Goal: Task Accomplishment & Management: Manage account settings

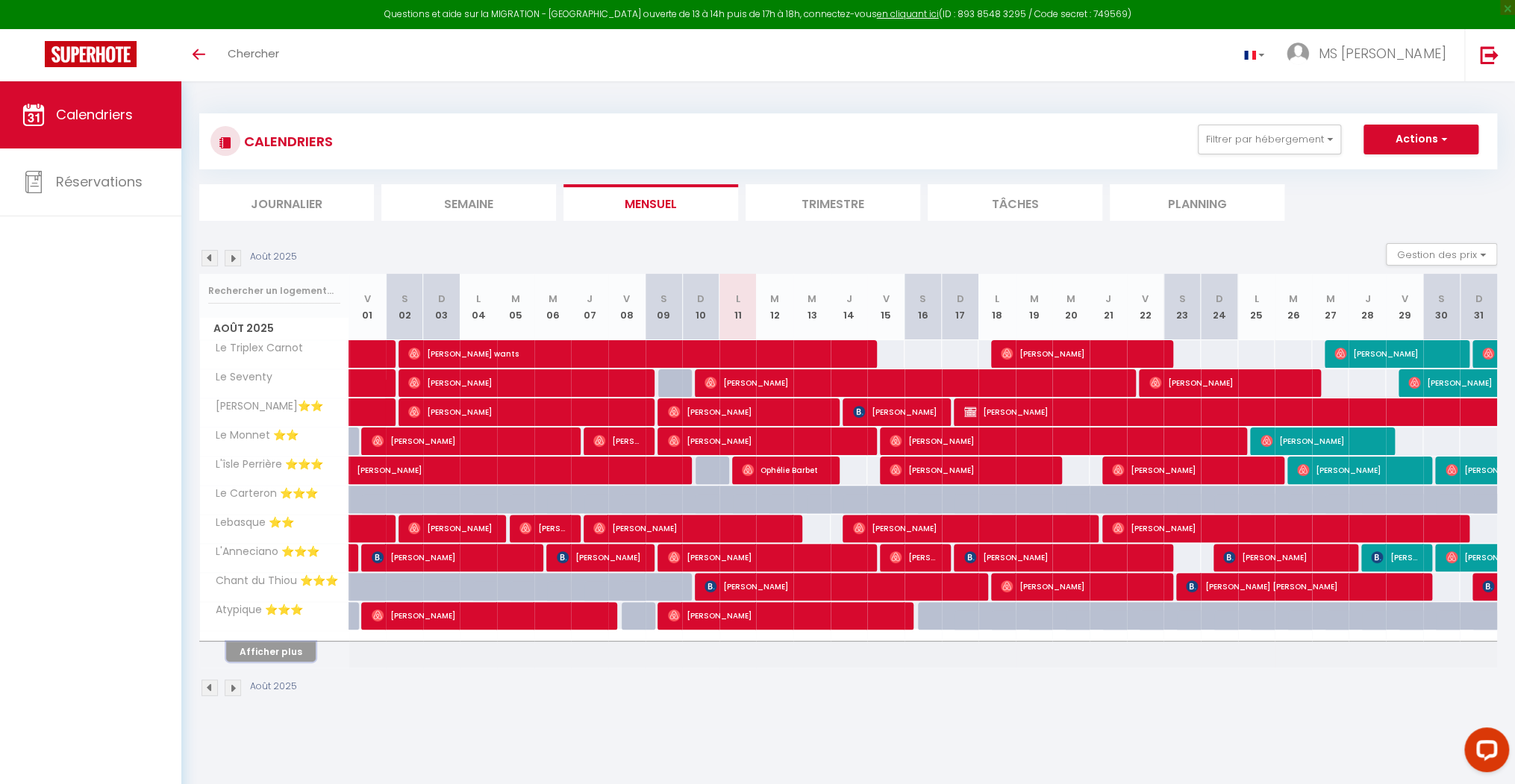
click at [273, 654] on button "Afficher plus" at bounding box center [271, 652] width 89 height 20
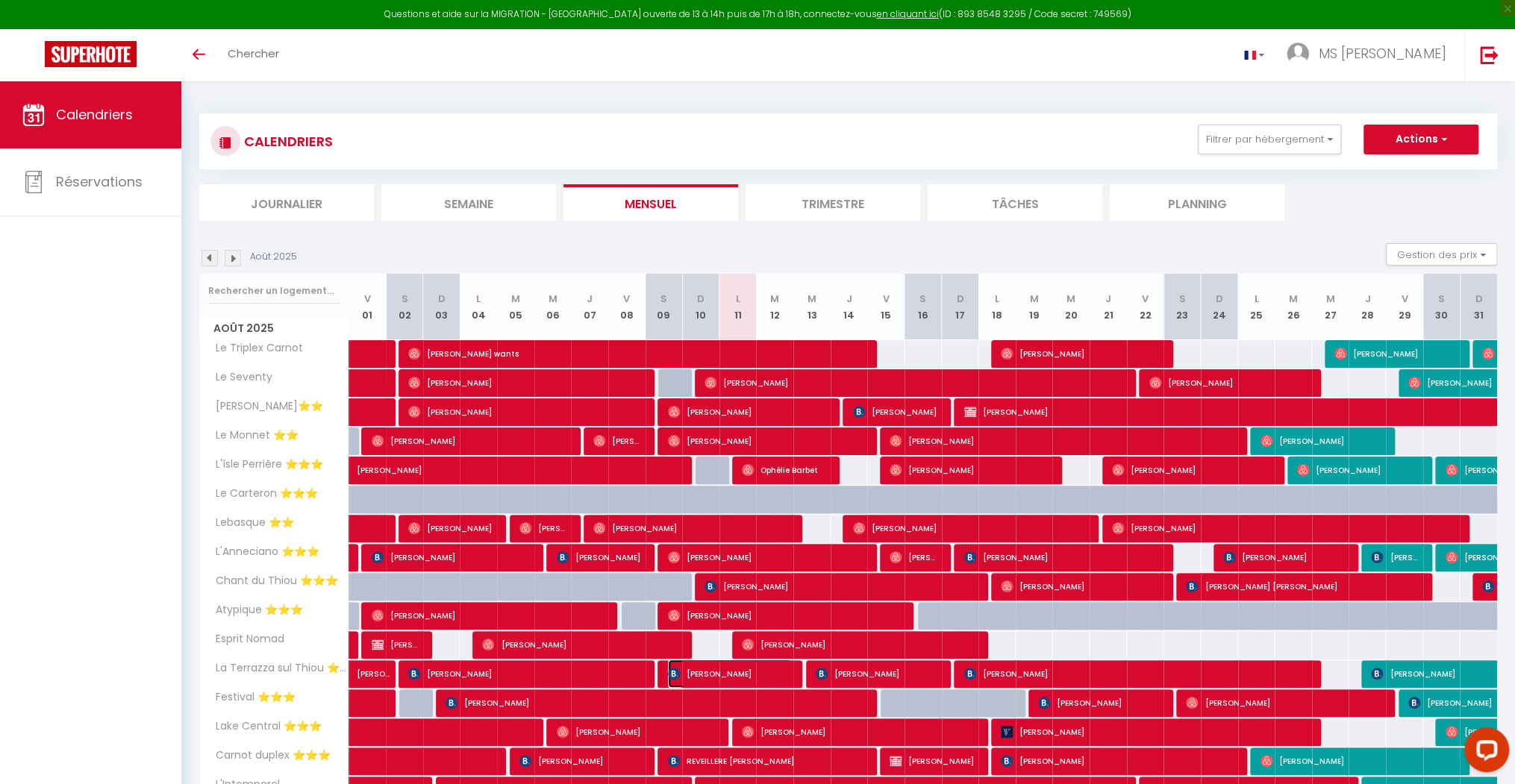
click at [762, 671] on span "[PERSON_NAME]" at bounding box center [731, 674] width 124 height 28
select select "OK"
select select "1"
select select "0"
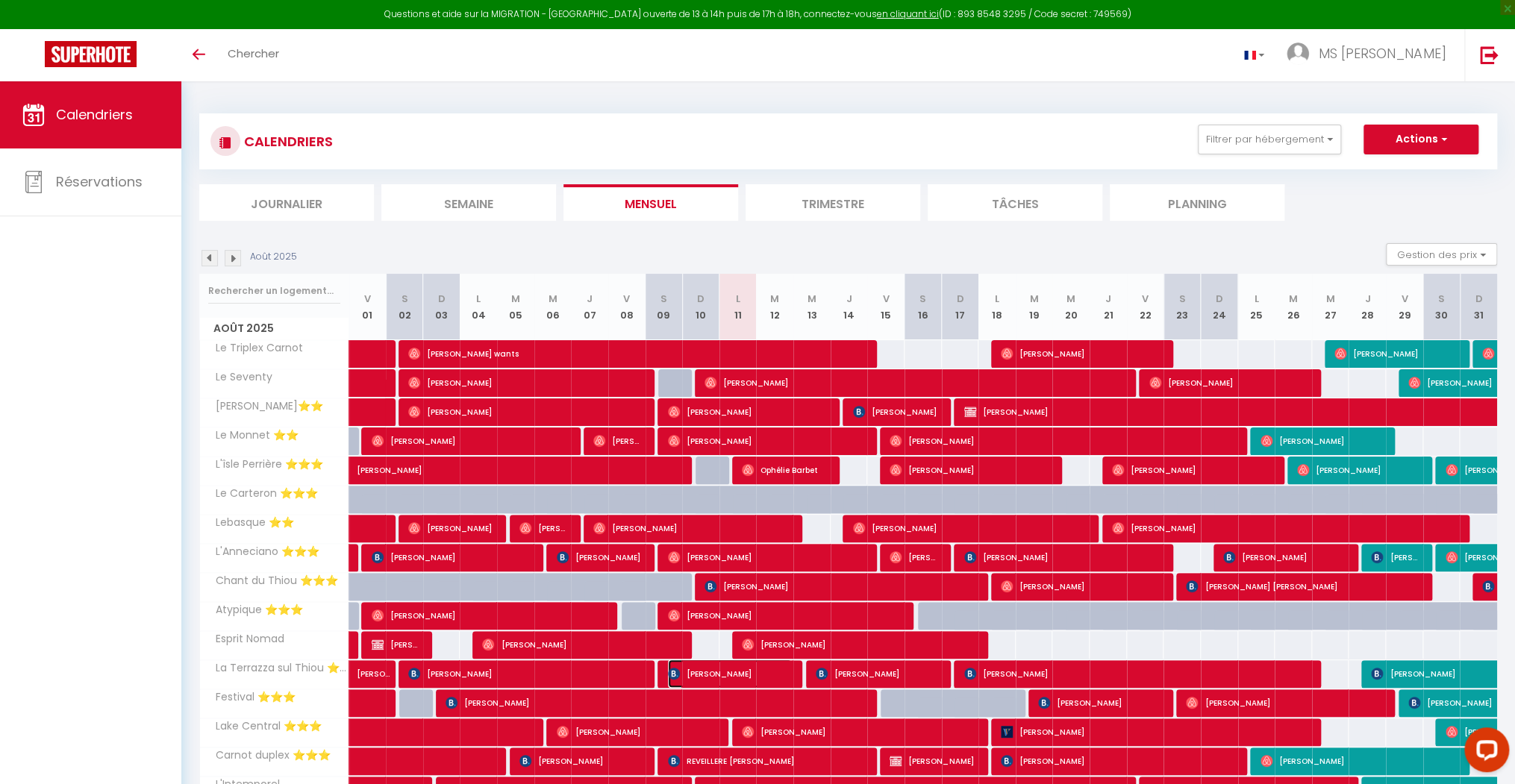
select select "1"
select select
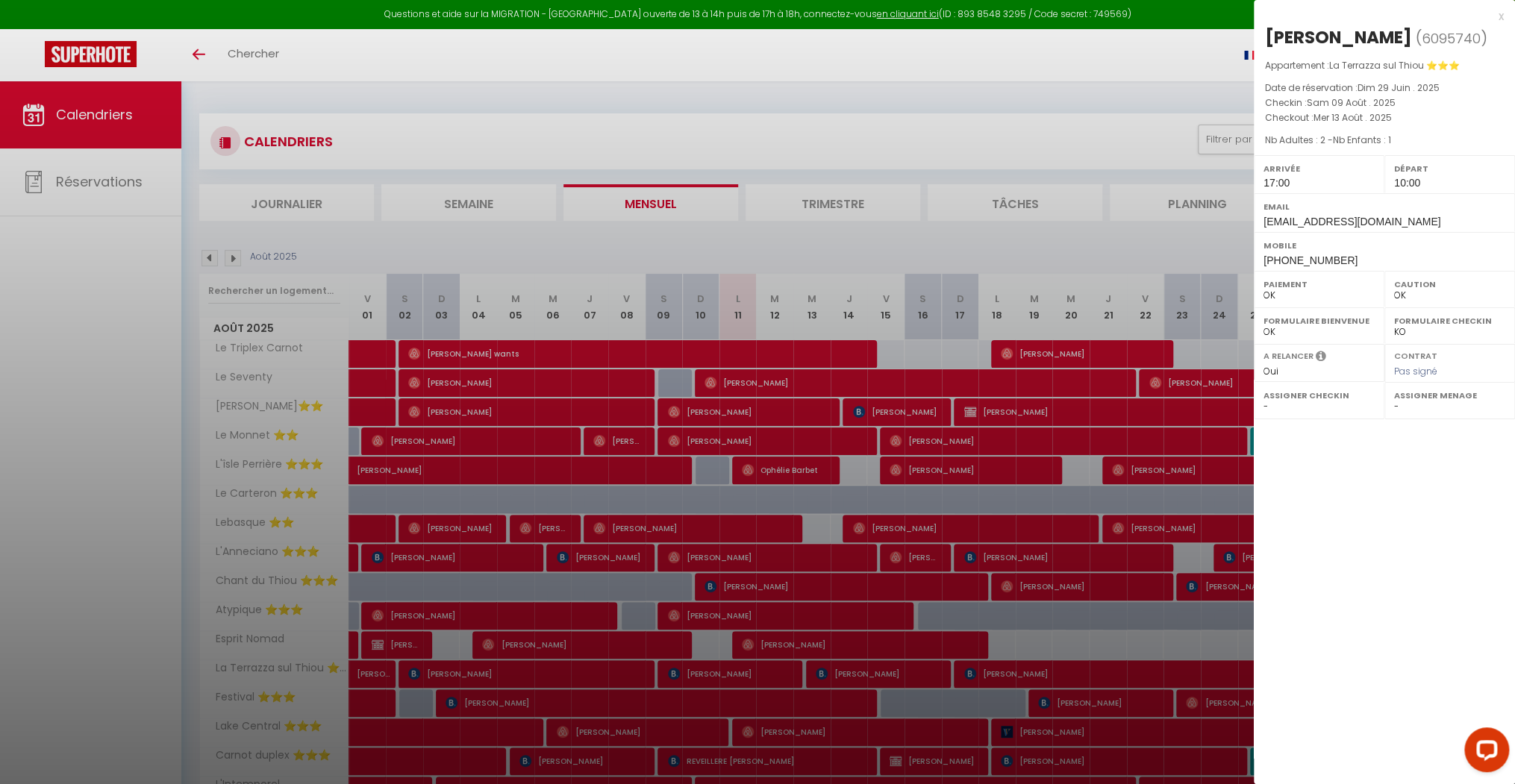
click at [762, 614] on div at bounding box center [757, 392] width 1515 height 784
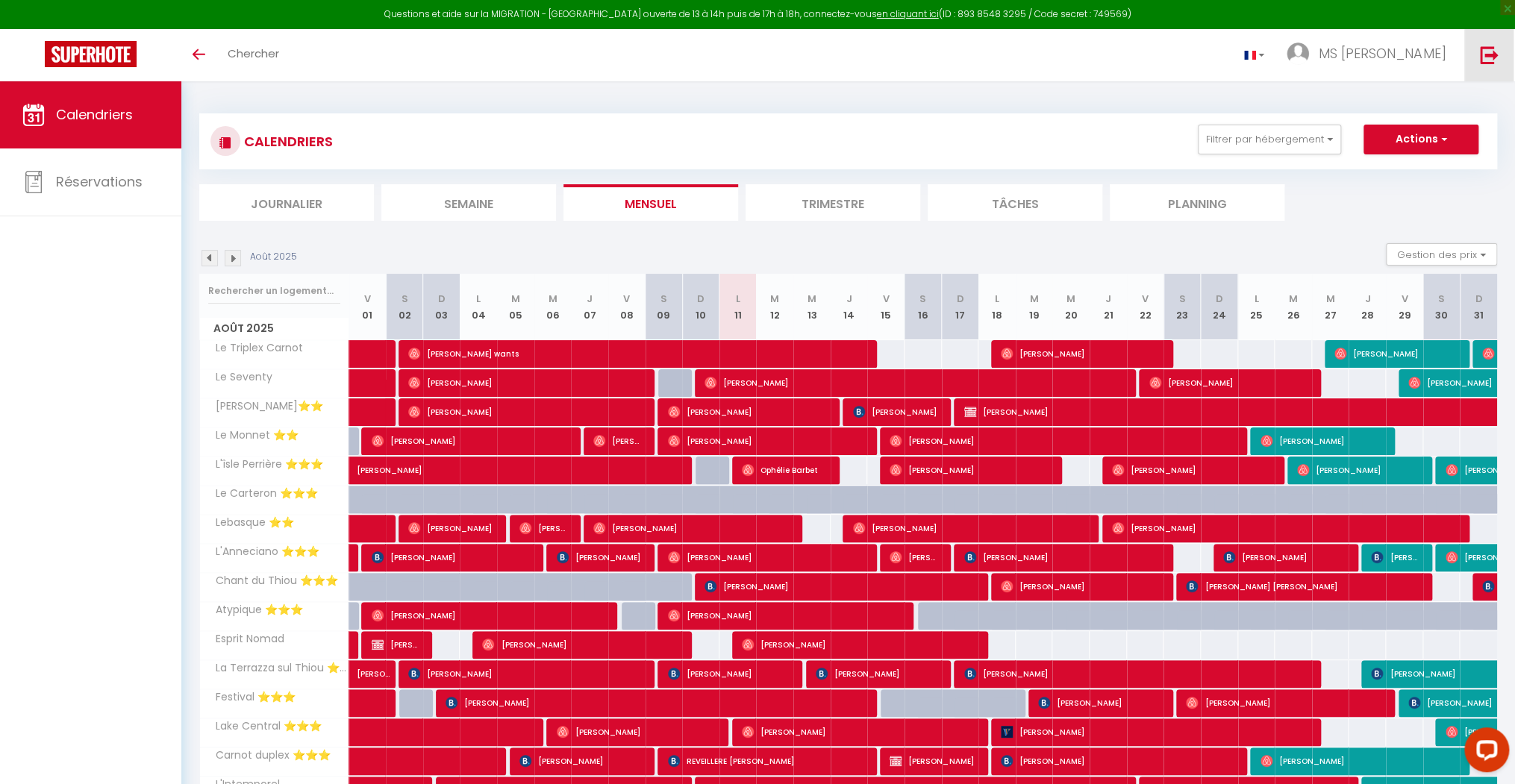
click at [762, 51] on img at bounding box center [1489, 55] width 19 height 19
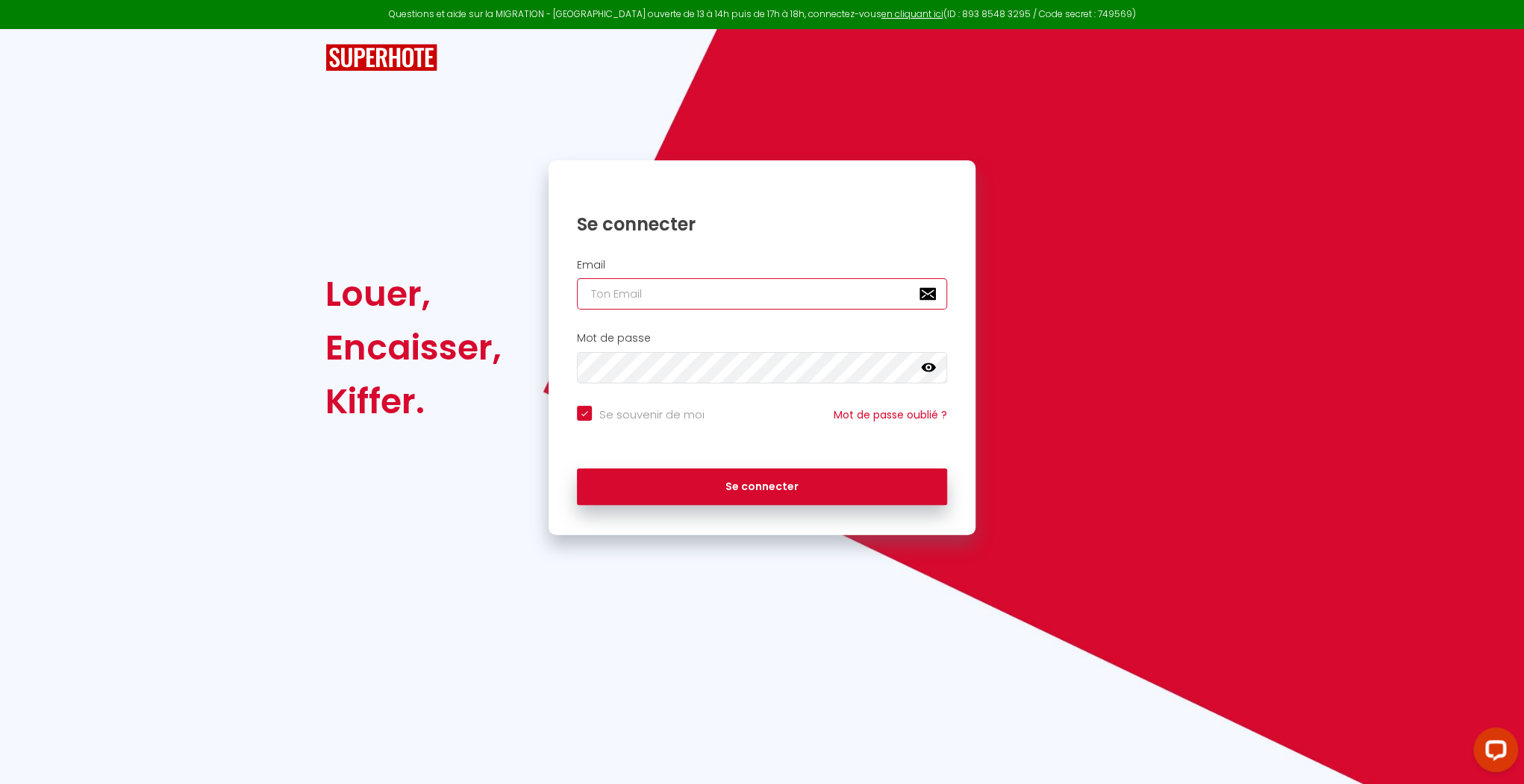
type input "[EMAIL_ADDRESS][DOMAIN_NAME]"
checkbox input "true"
drag, startPoint x: 678, startPoint y: 294, endPoint x: 681, endPoint y: 302, distance: 8.5
click at [678, 294] on input "[EMAIL_ADDRESS][DOMAIN_NAME]" at bounding box center [762, 294] width 370 height 31
type input "[EMAIL_ADDRESS][DOMAIN_NAME]"
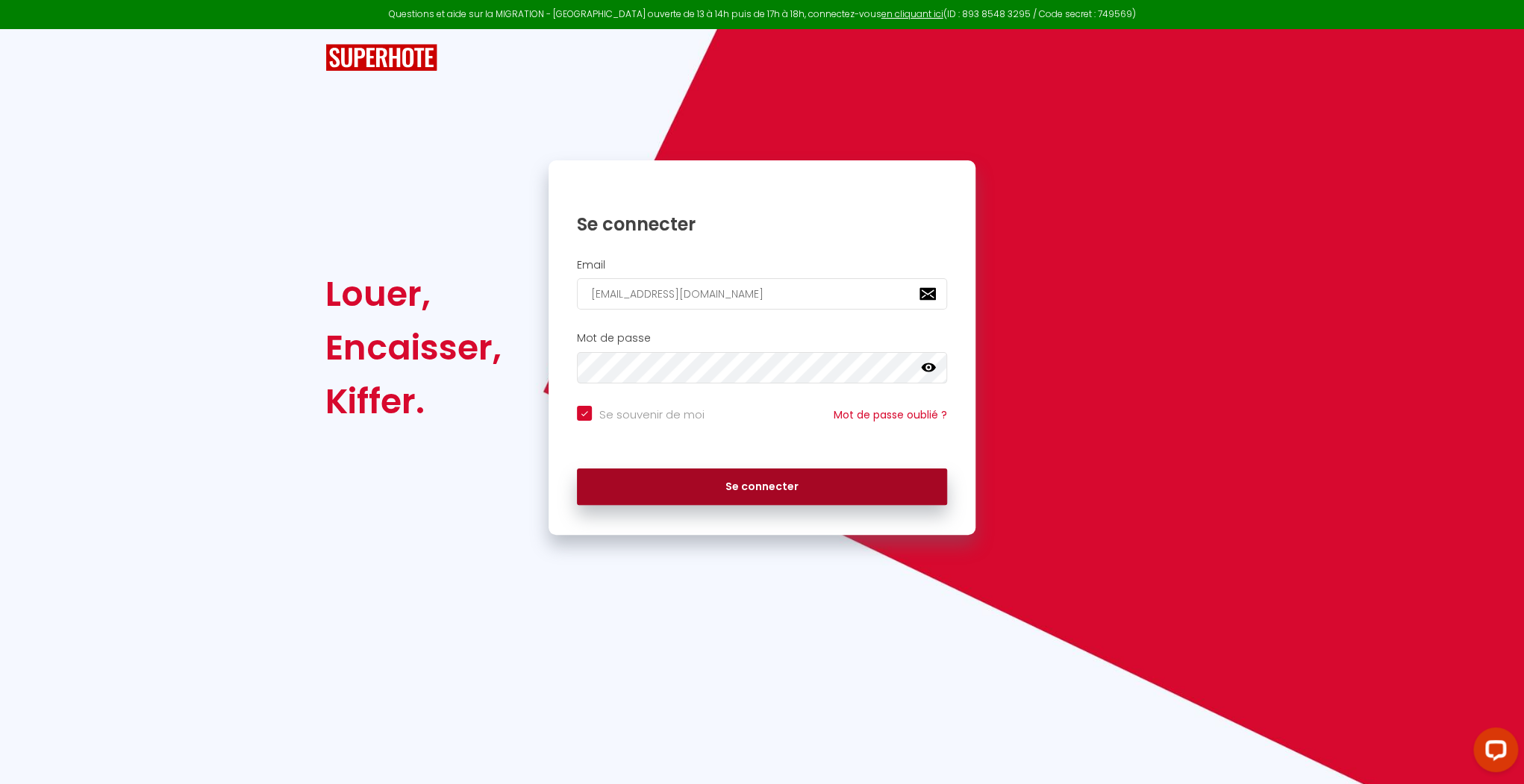
click at [703, 496] on button "Se connecter" at bounding box center [762, 487] width 370 height 37
checkbox input "true"
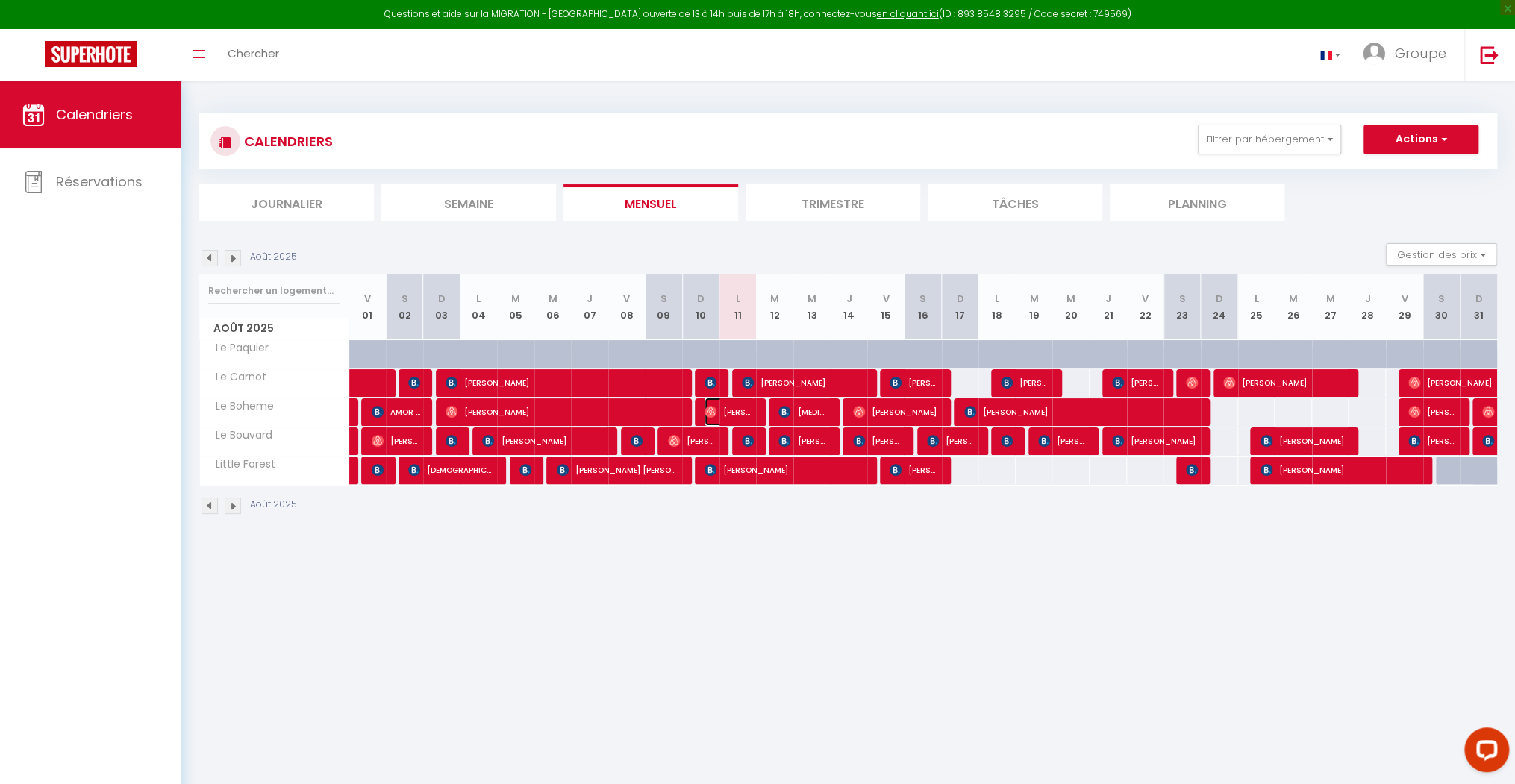
click at [739, 408] on span "[PERSON_NAME]" at bounding box center [730, 411] width 50 height 28
select select "OK"
select select "1"
select select "0"
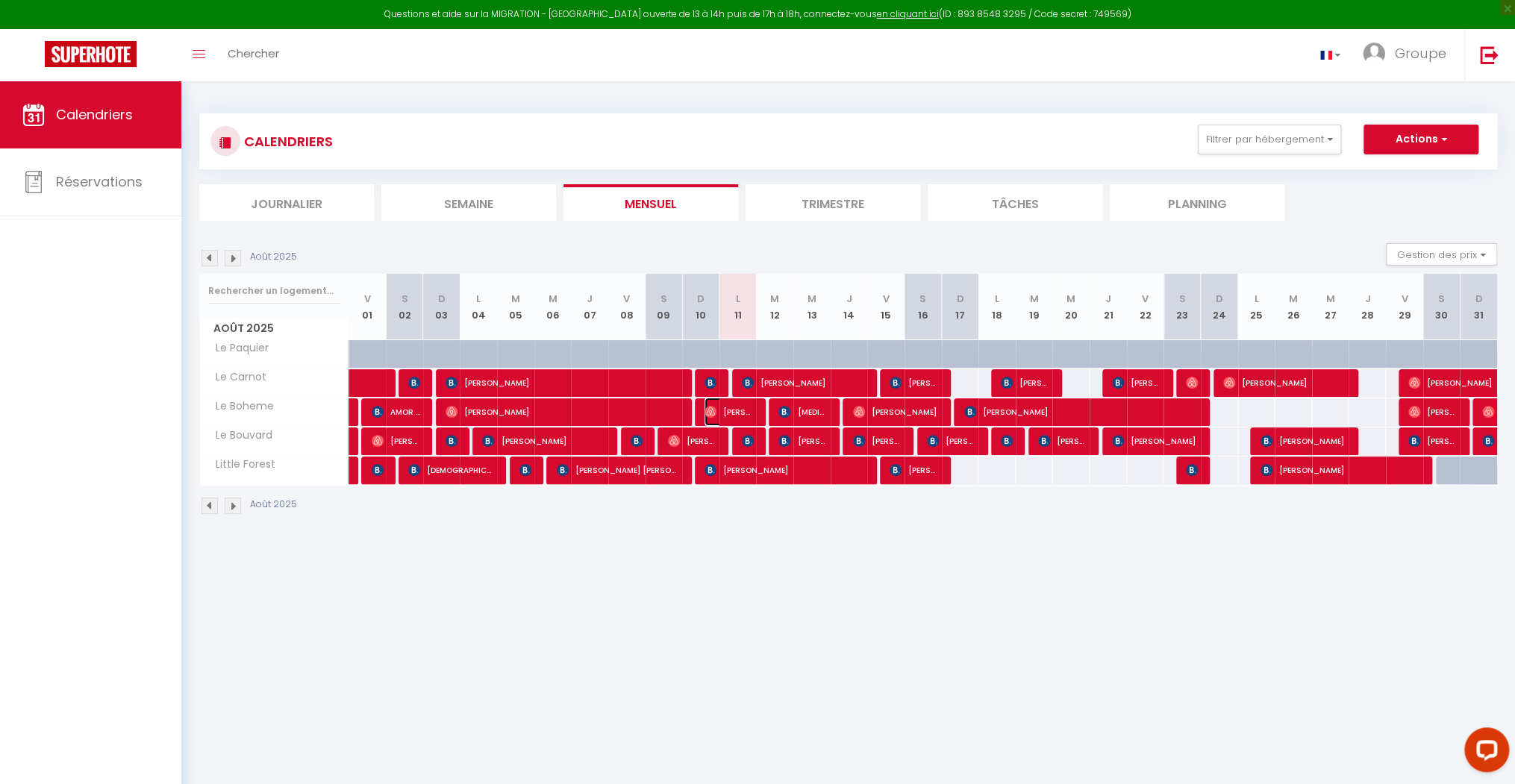
select select "1"
select select
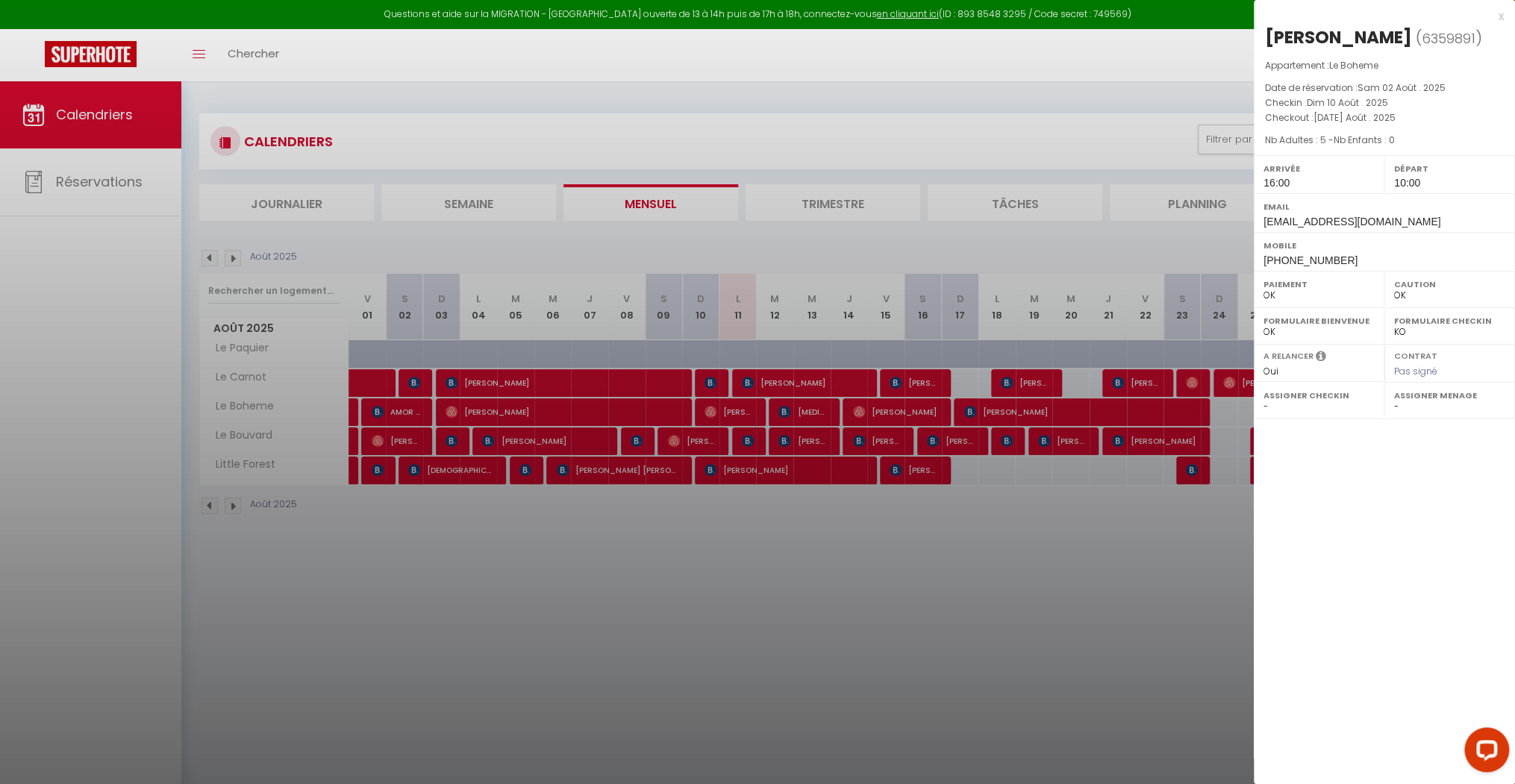
click at [751, 413] on div at bounding box center [757, 392] width 1515 height 784
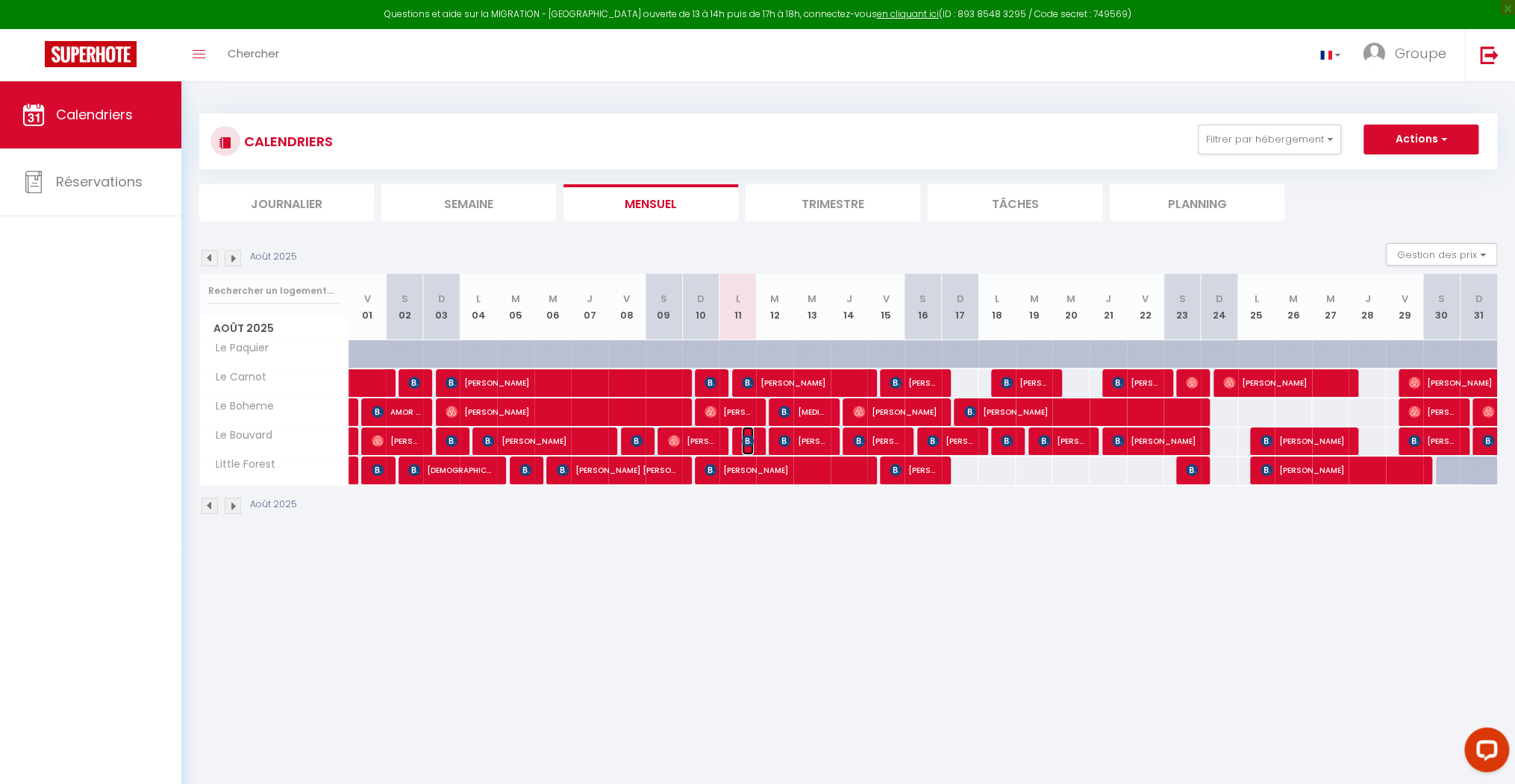
click at [751, 437] on img at bounding box center [748, 440] width 12 height 12
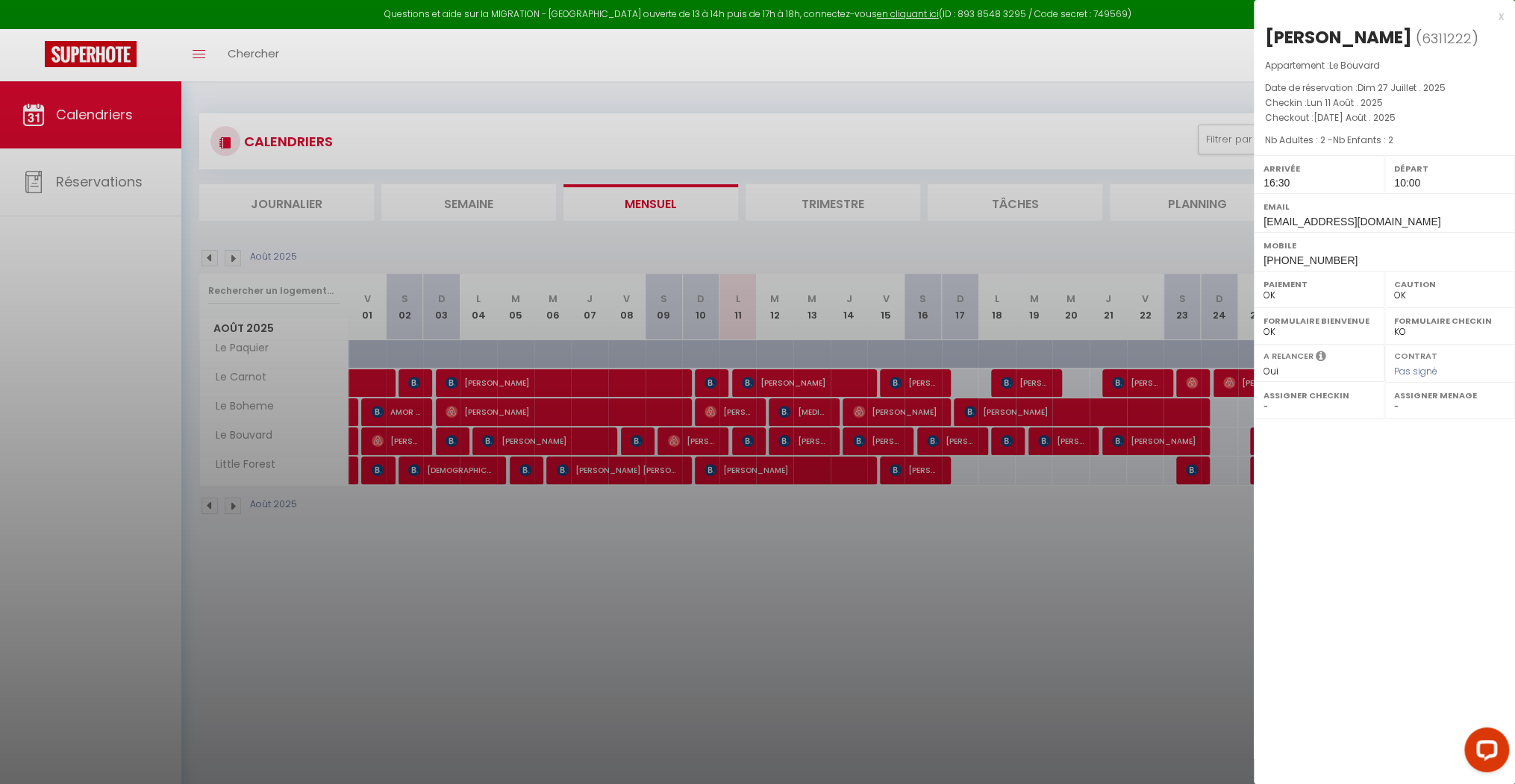
click at [762, 420] on div at bounding box center [757, 392] width 1515 height 784
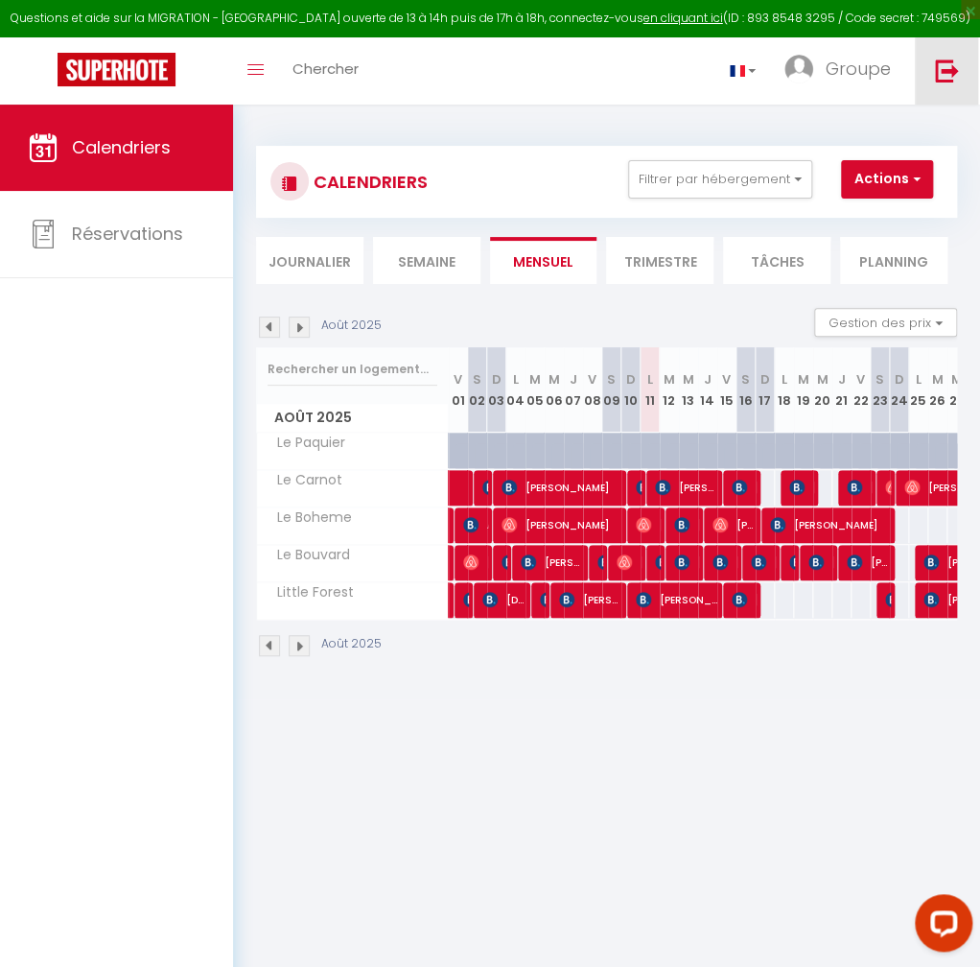
click at [950, 57] on link at bounding box center [946, 70] width 63 height 67
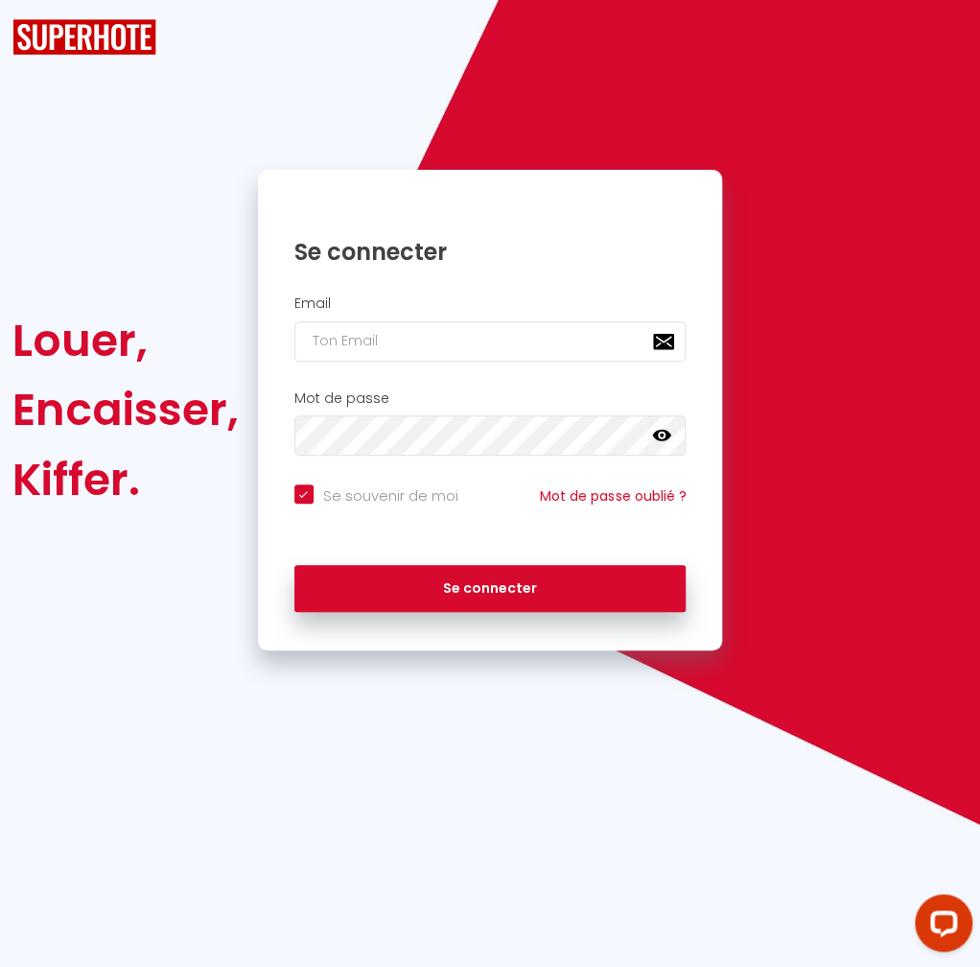
checkbox input "true"
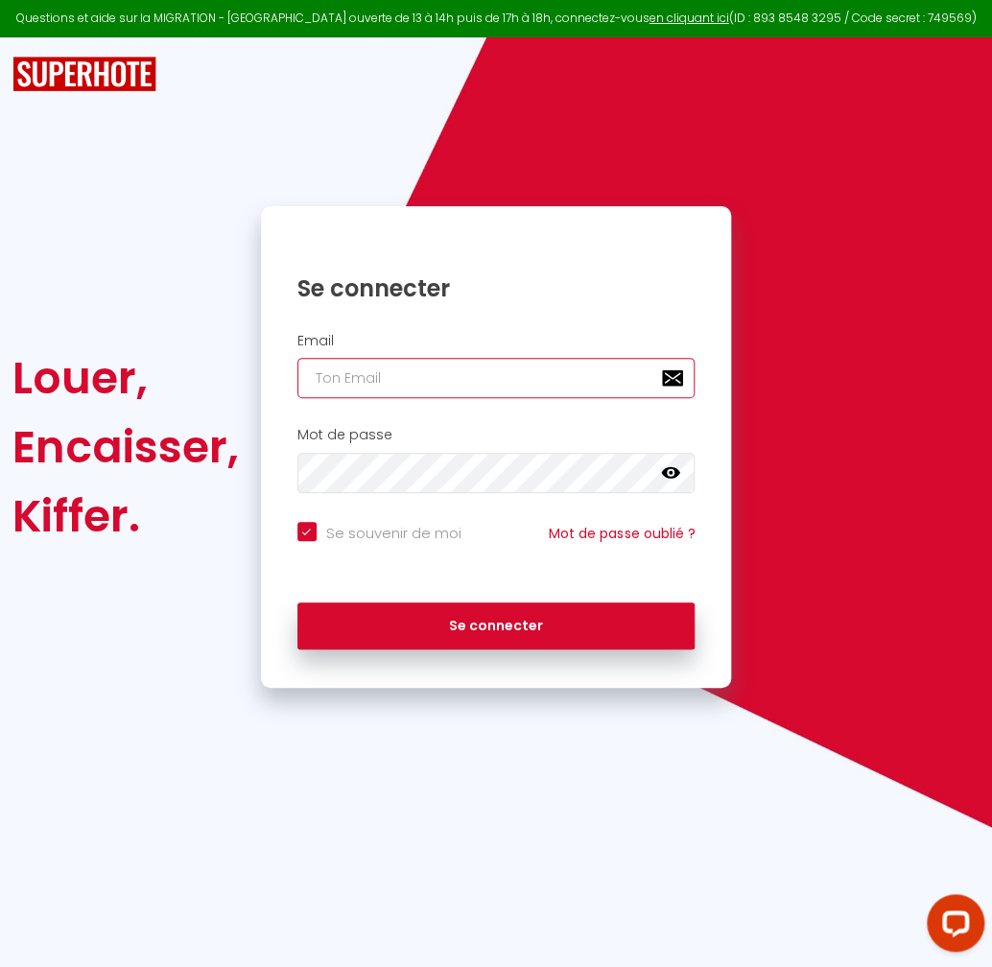
type input "[EMAIL_ADDRESS][DOMAIN_NAME]"
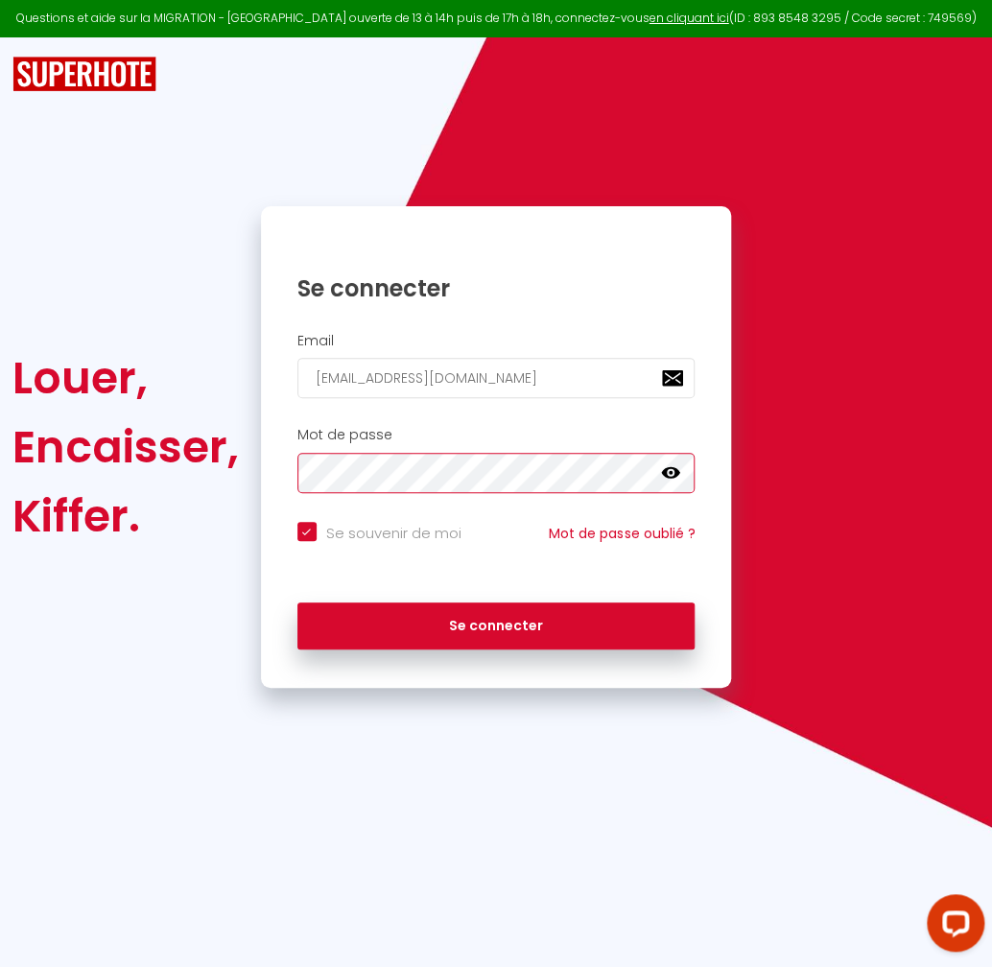
checkbox input "true"
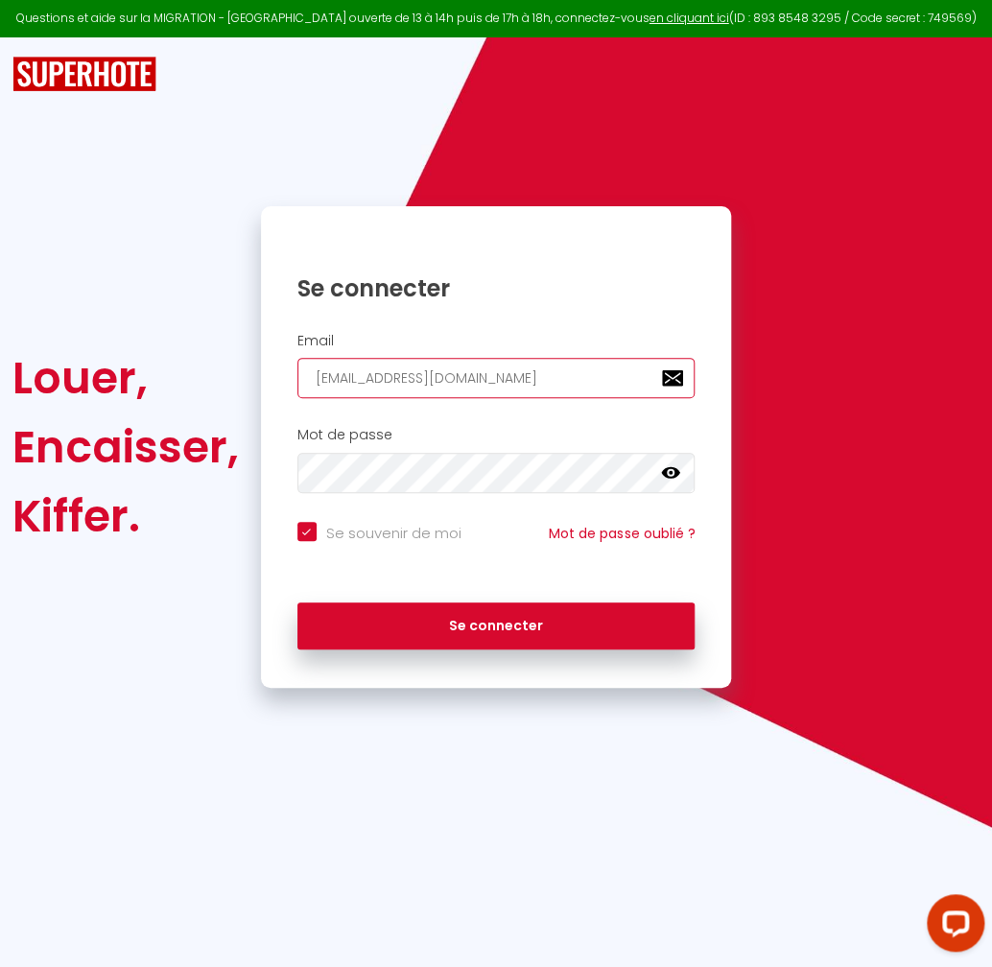
click at [587, 382] on input "[EMAIL_ADDRESS][DOMAIN_NAME]" at bounding box center [496, 378] width 398 height 40
type input "[EMAIL_ADDRESS][DOMAIN_NAME]"
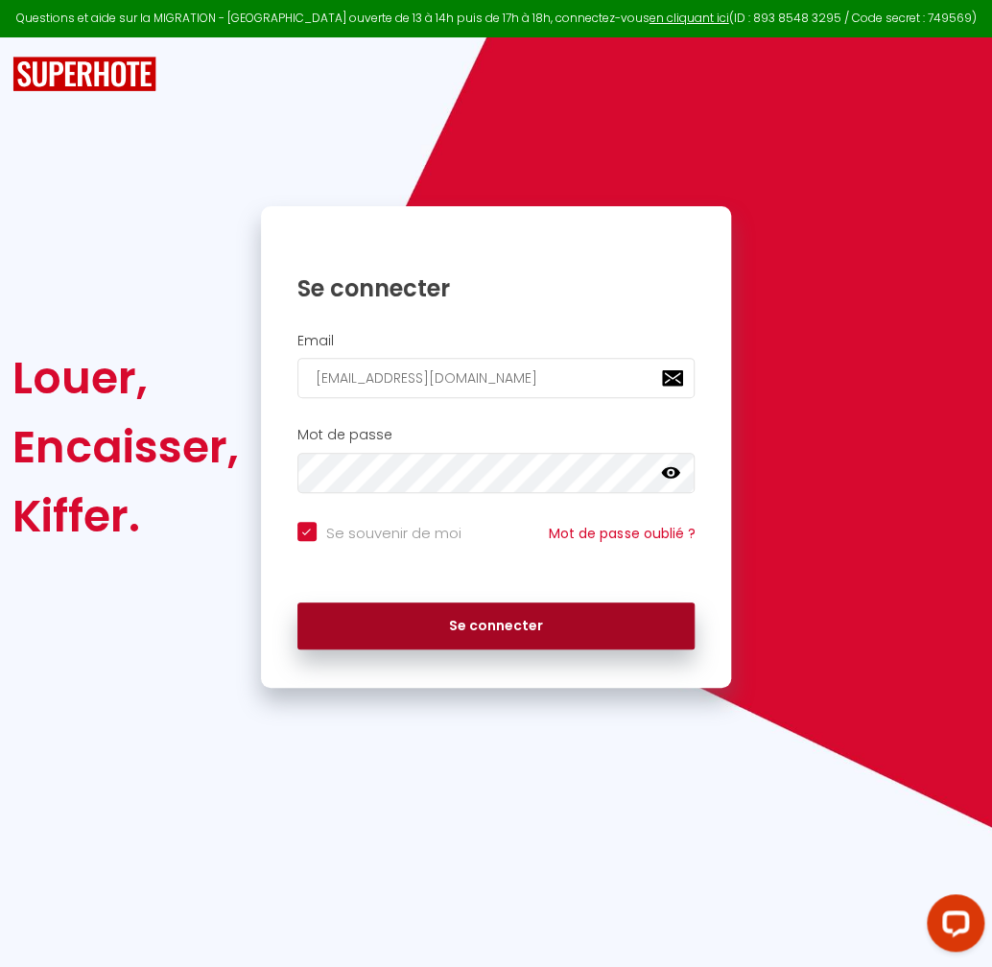
click at [486, 635] on button "Se connecter" at bounding box center [496, 626] width 398 height 48
checkbox input "true"
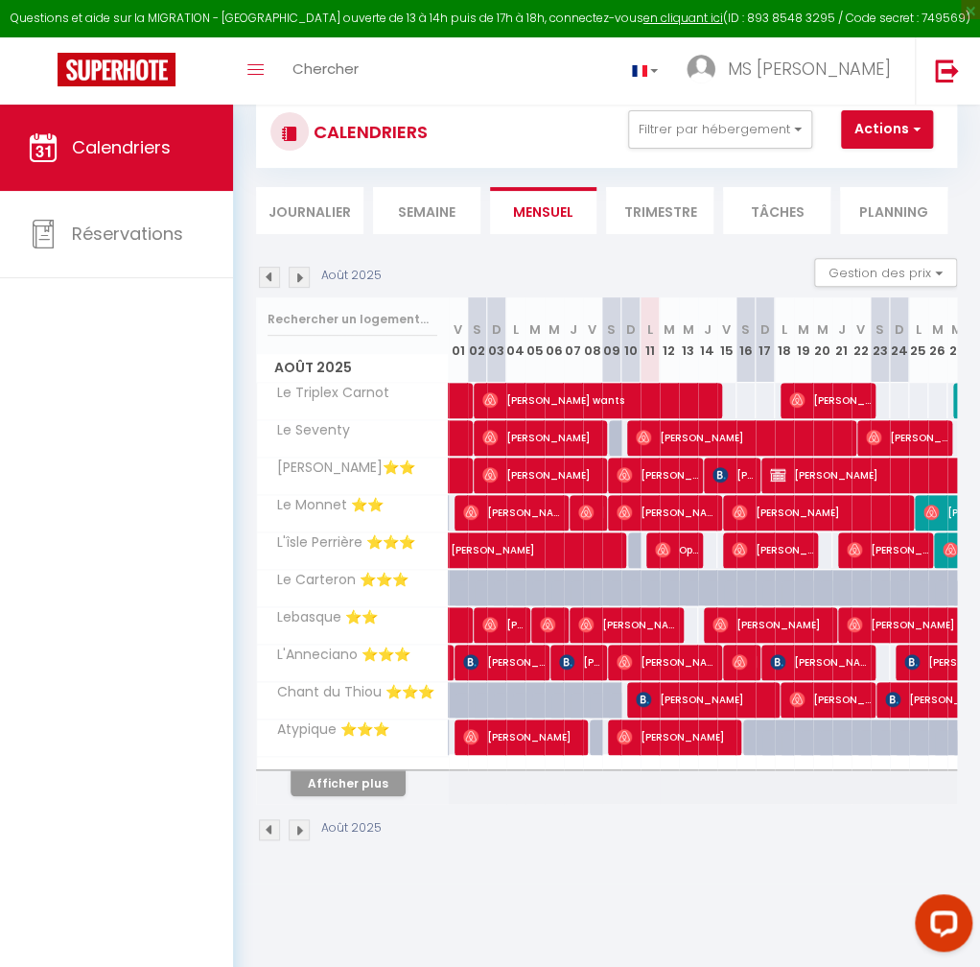
scroll to position [104, 0]
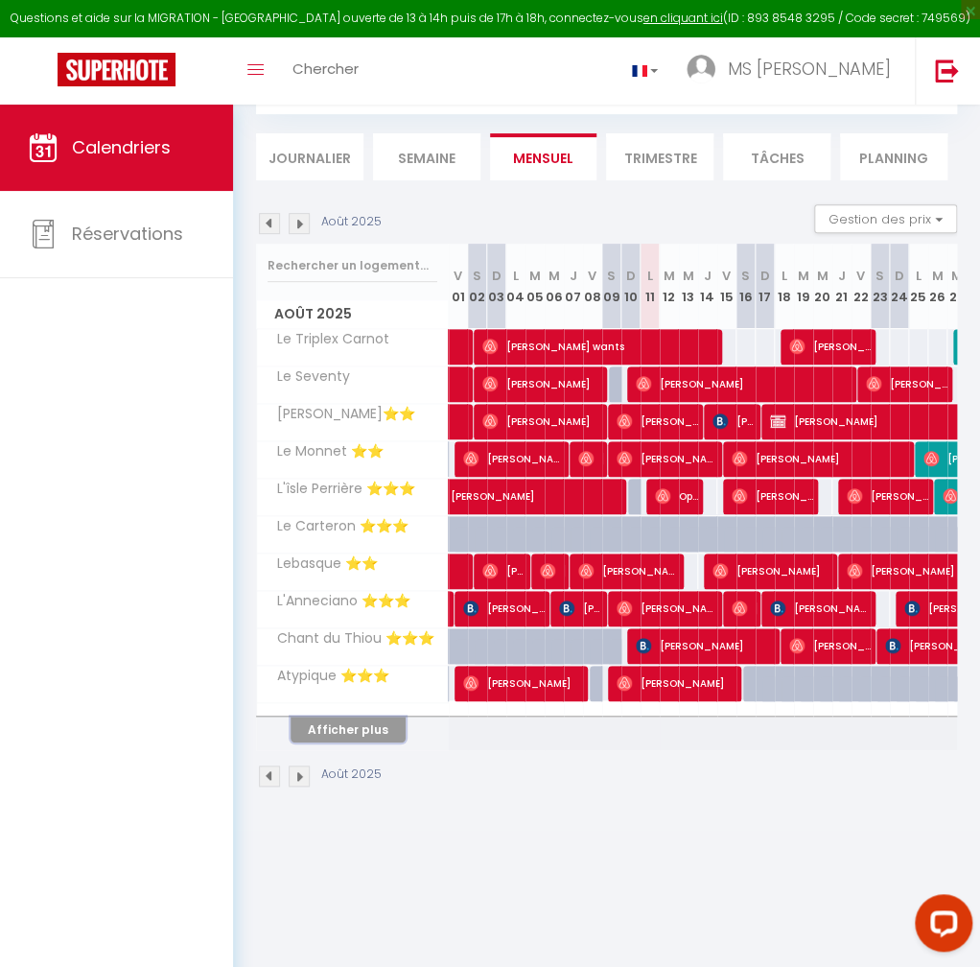
click at [365, 726] on button "Afficher plus" at bounding box center [348, 730] width 115 height 26
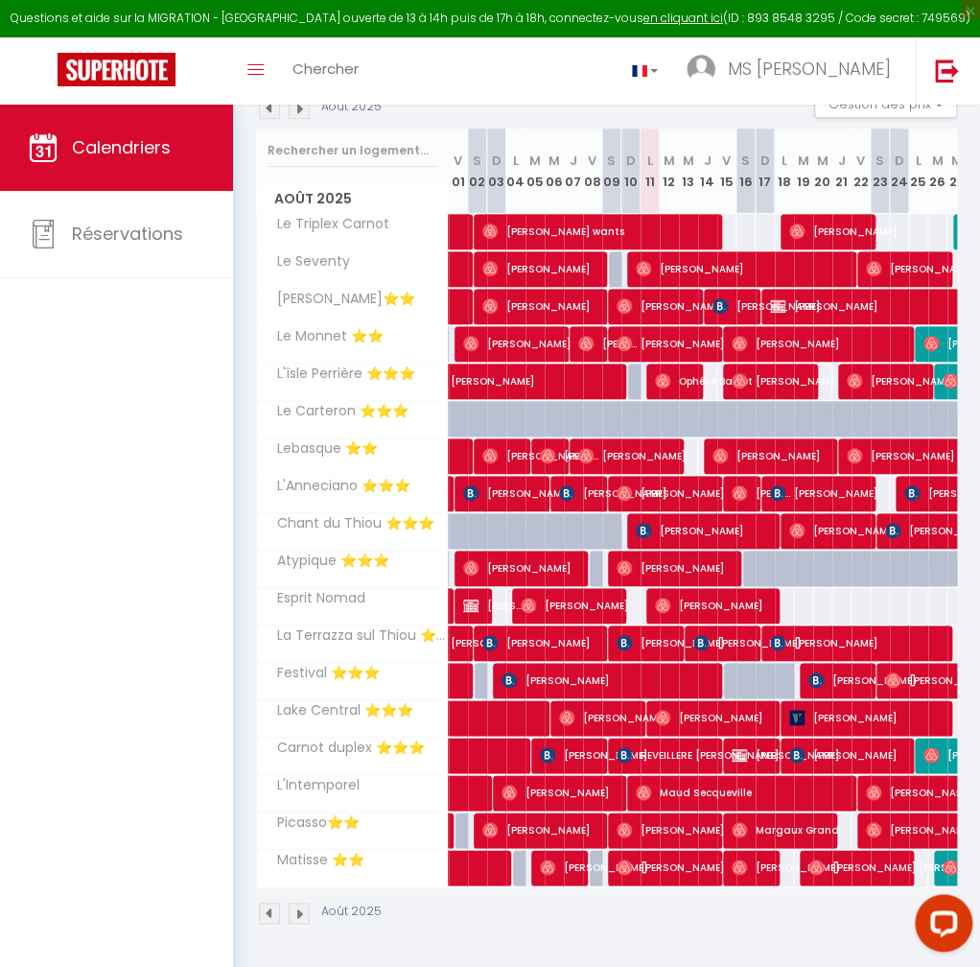
scroll to position [177, 0]
